Goal: Use online tool/utility: Utilize a website feature to perform a specific function

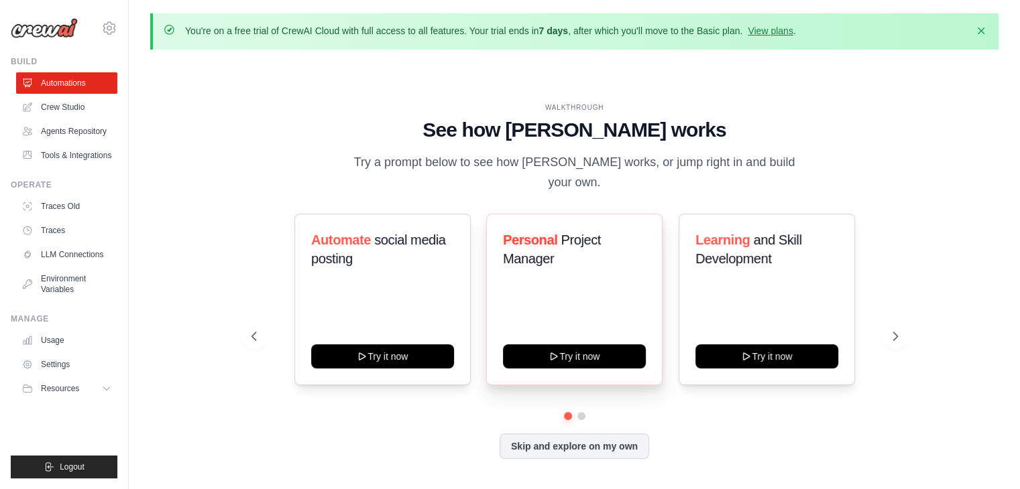
scroll to position [46, 0]
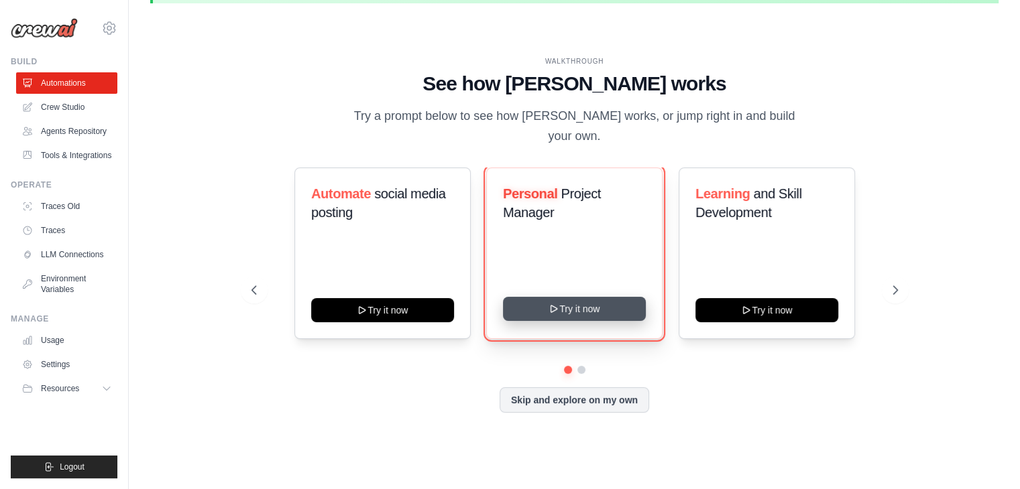
click at [544, 308] on button "Try it now" at bounding box center [574, 309] width 143 height 24
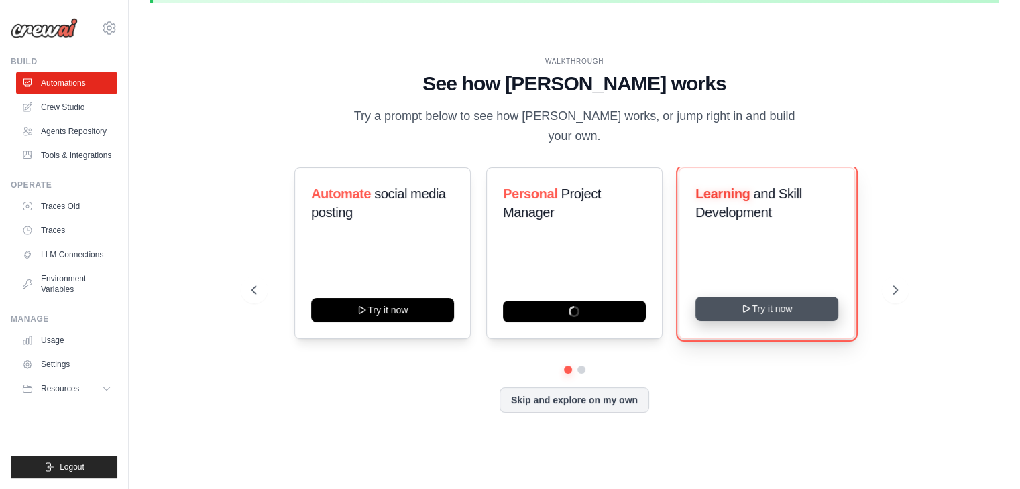
click at [764, 307] on button "Try it now" at bounding box center [766, 309] width 143 height 24
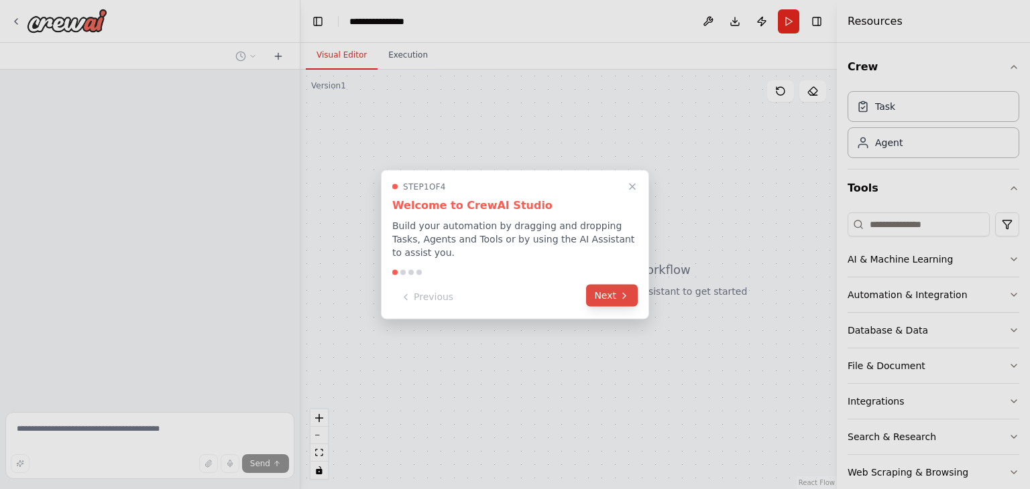
click at [613, 289] on button "Next" at bounding box center [612, 296] width 52 height 22
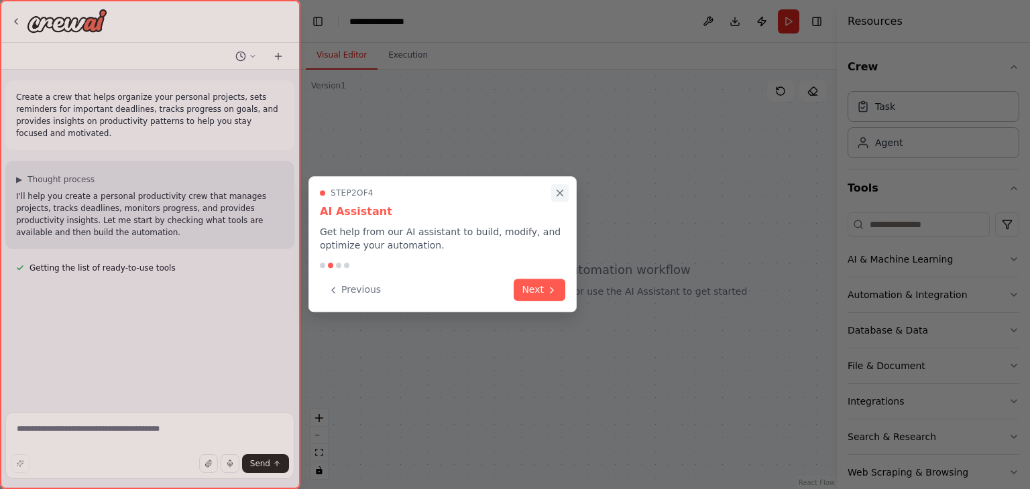
click at [563, 190] on icon "Close walkthrough" at bounding box center [560, 193] width 6 height 6
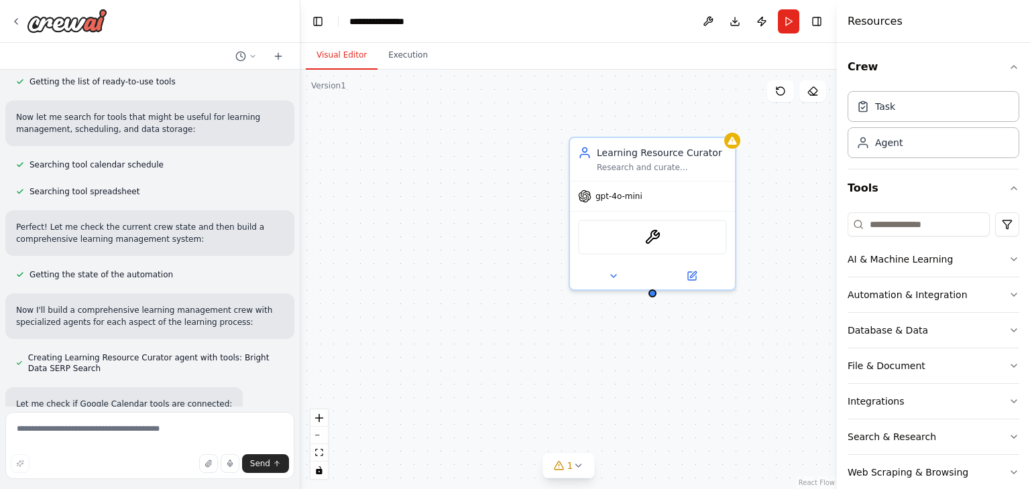
scroll to position [225, 0]
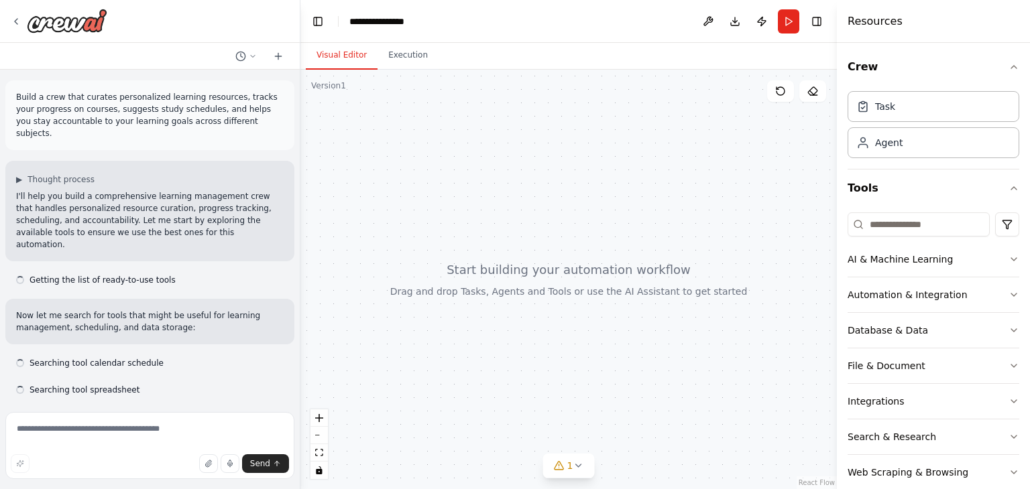
scroll to position [308, 0]
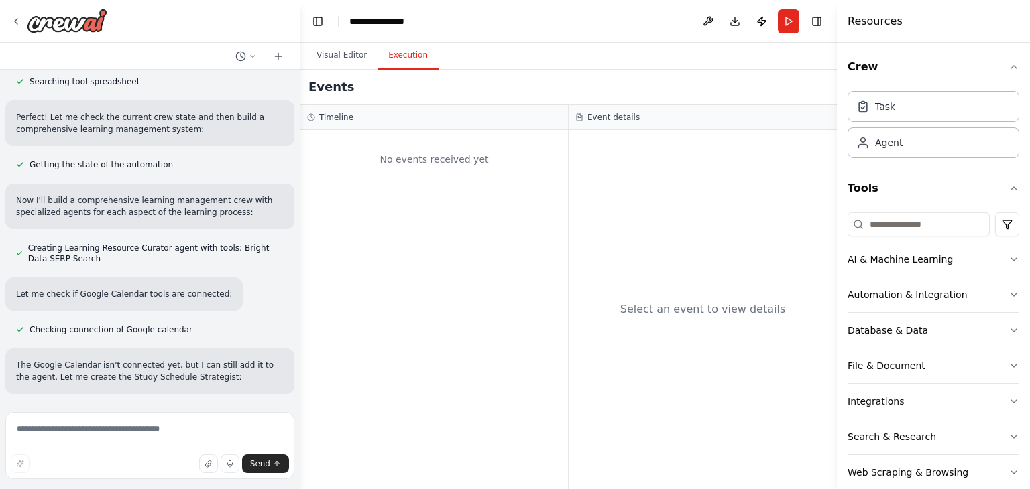
click at [396, 53] on button "Execution" at bounding box center [407, 56] width 61 height 28
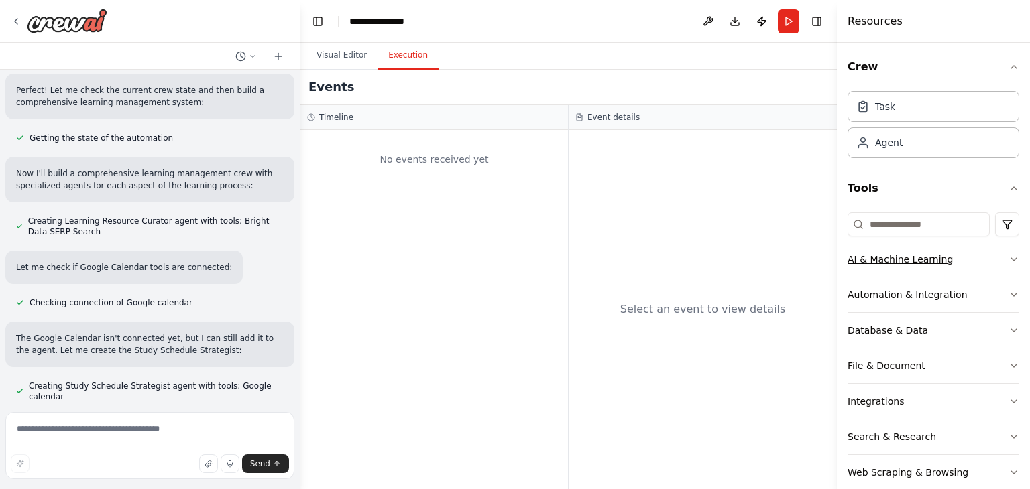
click at [882, 264] on div "AI & Machine Learning" at bounding box center [899, 259] width 105 height 13
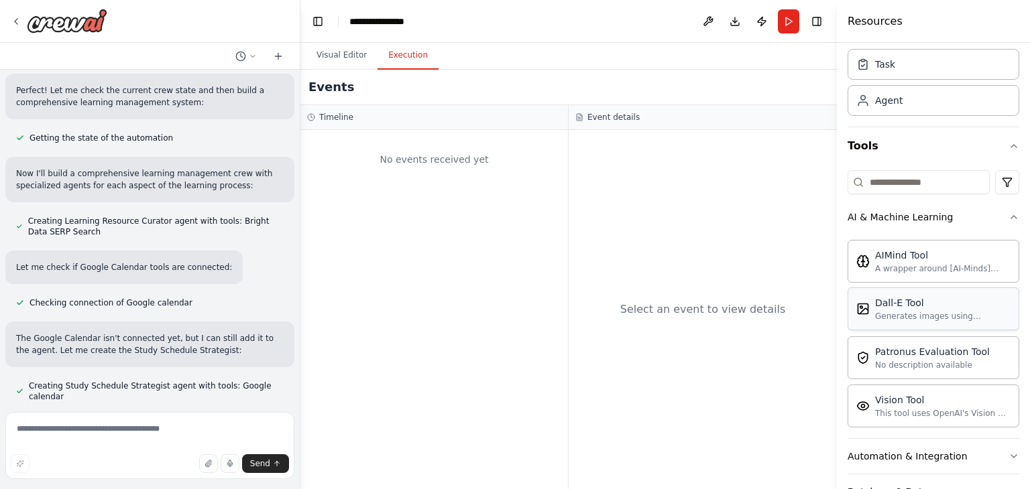
scroll to position [43, 0]
click at [891, 274] on div "AIMind Tool A wrapper around [AI-Minds](https://mindsdb.com/minds). Useful for …" at bounding box center [933, 260] width 172 height 43
click at [874, 264] on div "AIMind Tool A wrapper around [AI-Minds](https://mindsdb.com/minds). Useful for …" at bounding box center [933, 259] width 154 height 25
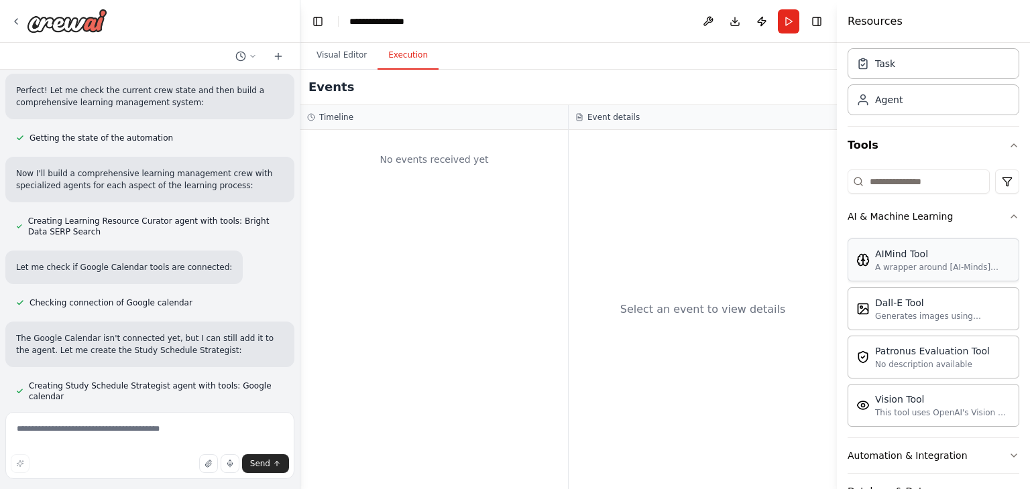
click at [874, 264] on div "AIMind Tool A wrapper around [AI-Minds](https://mindsdb.com/minds). Useful for …" at bounding box center [933, 259] width 154 height 25
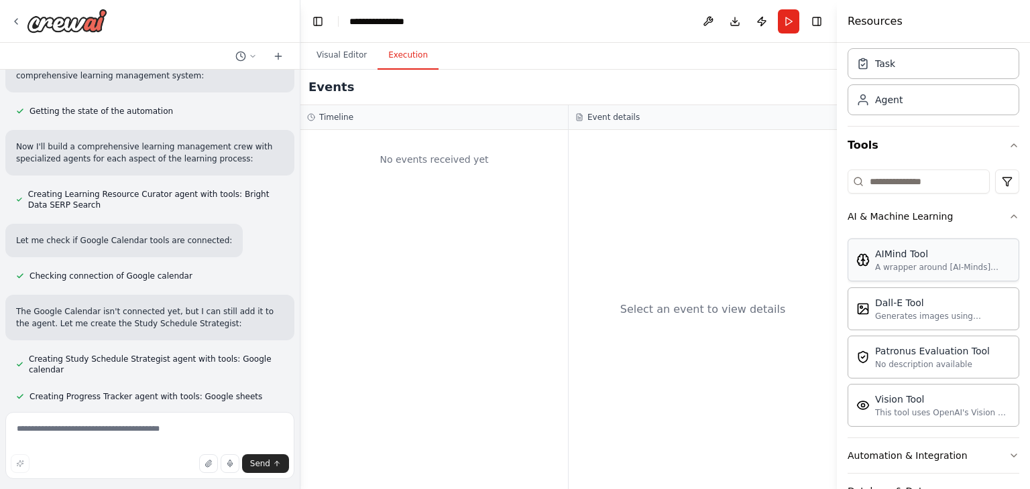
click at [874, 264] on div "AIMind Tool A wrapper around [AI-Minds](https://mindsdb.com/minds). Useful for …" at bounding box center [933, 259] width 154 height 25
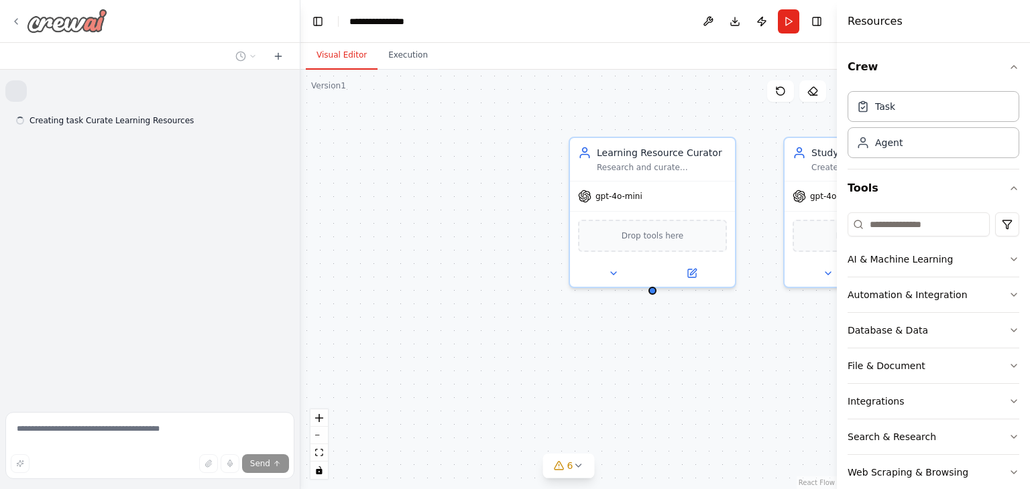
click at [86, 20] on img at bounding box center [67, 21] width 80 height 24
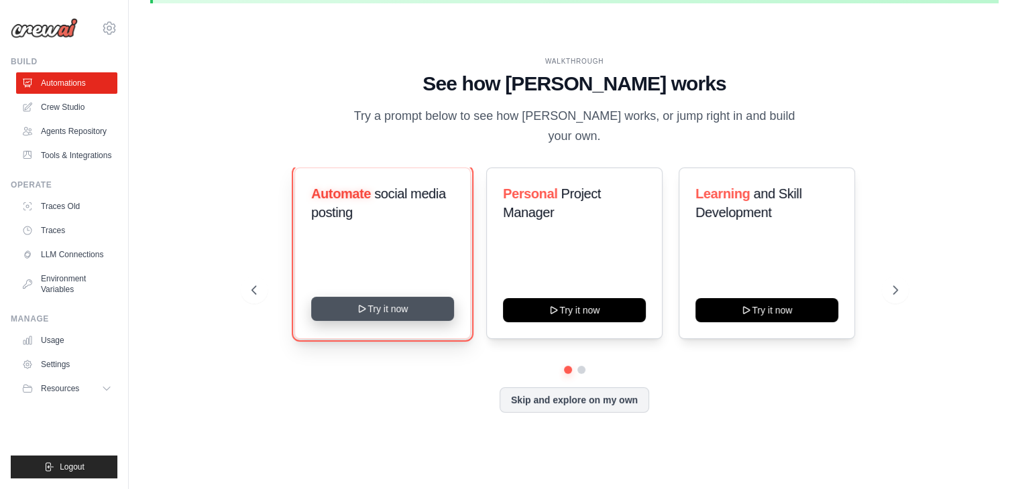
click at [371, 297] on button "Try it now" at bounding box center [382, 309] width 143 height 24
